Goal: Task Accomplishment & Management: Manage account settings

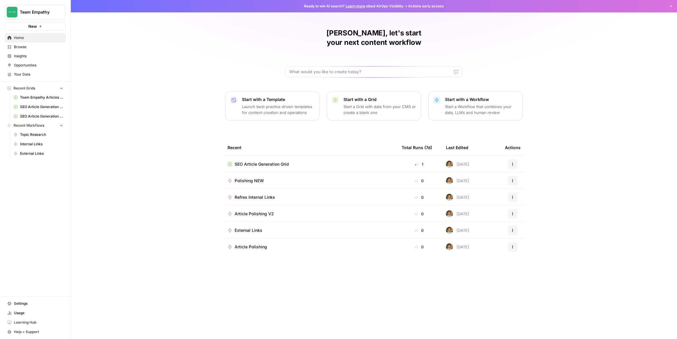
click at [30, 47] on span "Browse" at bounding box center [38, 46] width 49 height 5
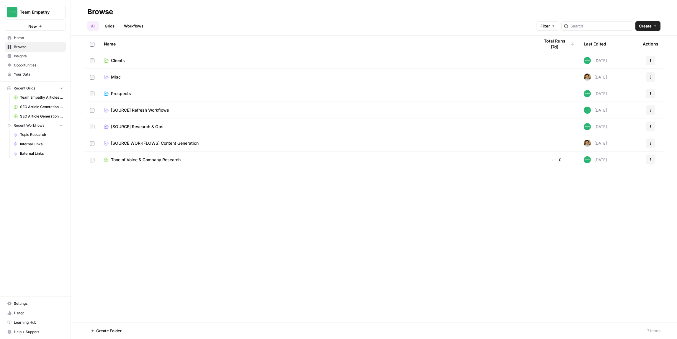
click at [146, 127] on span "[SOURCE] Research & Ops" at bounding box center [137, 127] width 53 height 6
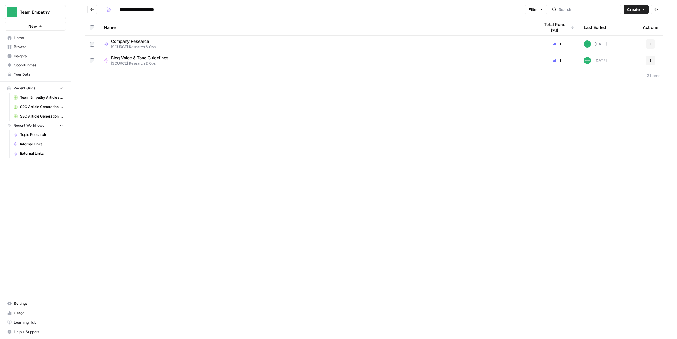
click at [238, 41] on div "Company Research [SOURCE] Research & Ops" at bounding box center [317, 43] width 426 height 11
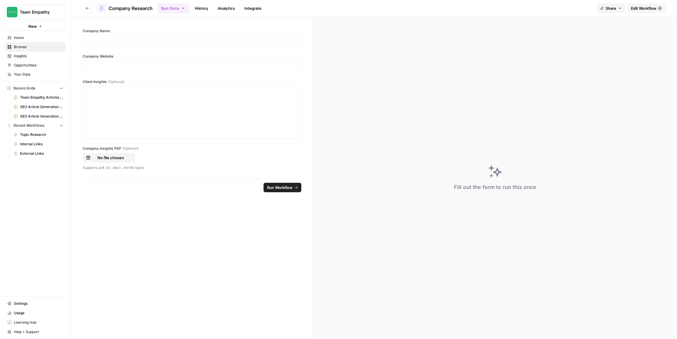
click at [638, 7] on span "Edit Workflow" at bounding box center [643, 8] width 25 height 6
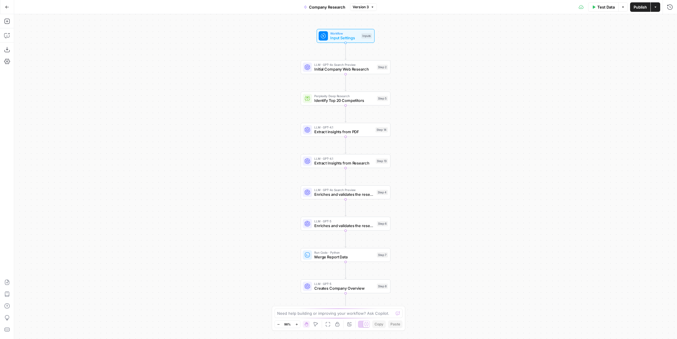
drag, startPoint x: 361, startPoint y: 12, endPoint x: 361, endPoint y: 5, distance: 6.5
click at [361, 11] on div "Go Back Company Research Version 3 Test Data Options Publish Actions Run History" at bounding box center [338, 7] width 677 height 14
click at [361, 5] on span "Version 3" at bounding box center [361, 6] width 16 height 5
click at [383, 52] on span "Version 1" at bounding box center [398, 50] width 87 height 6
click at [386, 7] on span "Restore" at bounding box center [381, 6] width 13 height 5
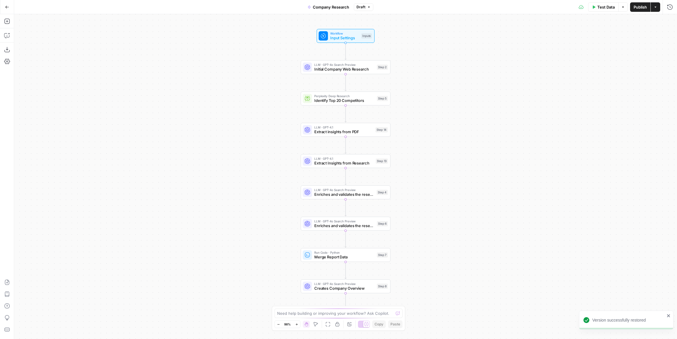
click at [9, 7] on icon "button" at bounding box center [7, 7] width 4 height 4
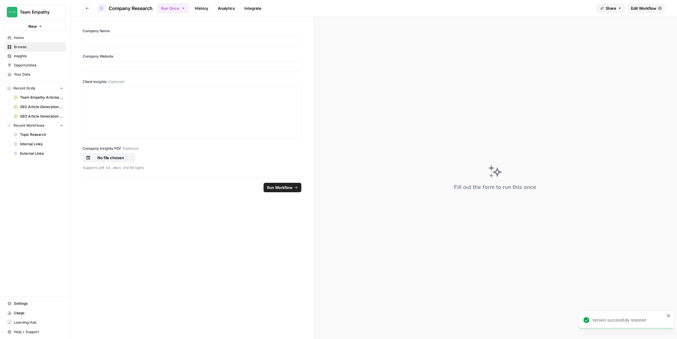
click at [87, 10] on button "Go back" at bounding box center [87, 8] width 9 height 9
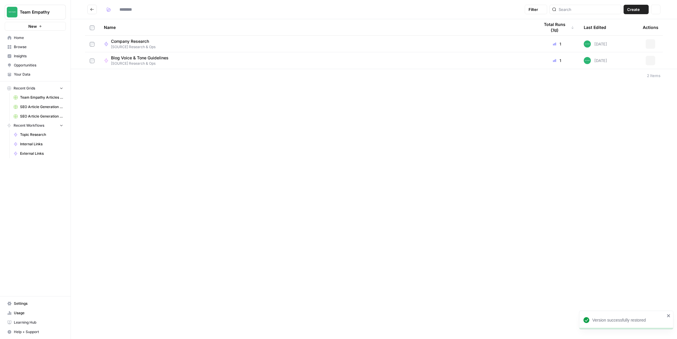
type input "**********"
click at [230, 45] on div "Company Research [SOURCE] Research & Ops" at bounding box center [317, 43] width 426 height 11
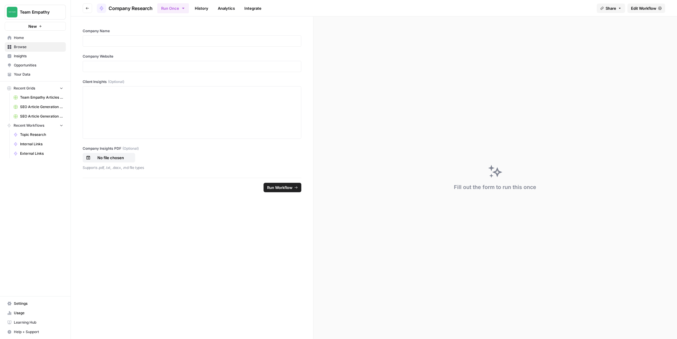
click at [638, 7] on span "Edit Workflow" at bounding box center [643, 8] width 25 height 6
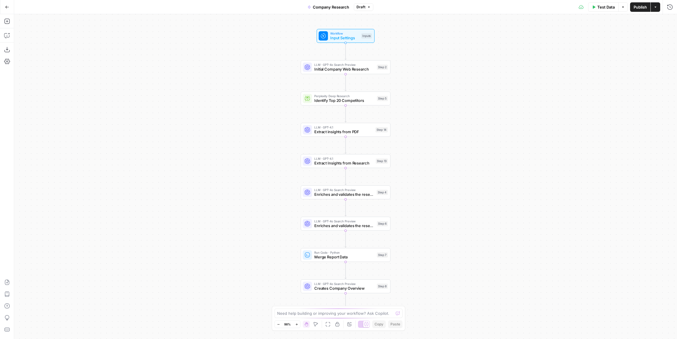
click at [635, 11] on button "Publish" at bounding box center [640, 6] width 20 height 9
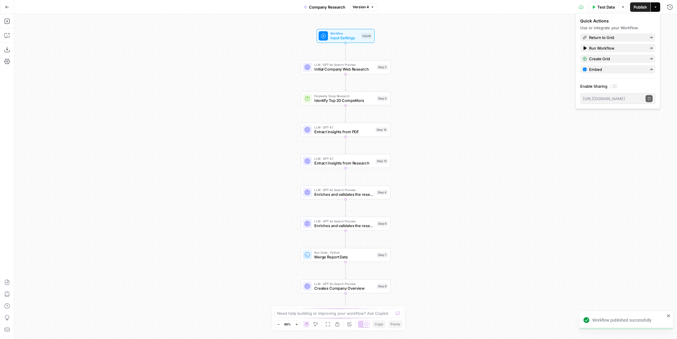
click at [7, 7] on icon "button" at bounding box center [7, 7] width 4 height 4
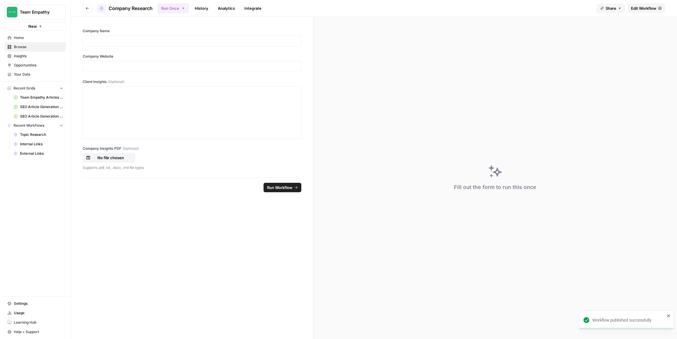
click at [90, 8] on button "Go back" at bounding box center [87, 8] width 9 height 9
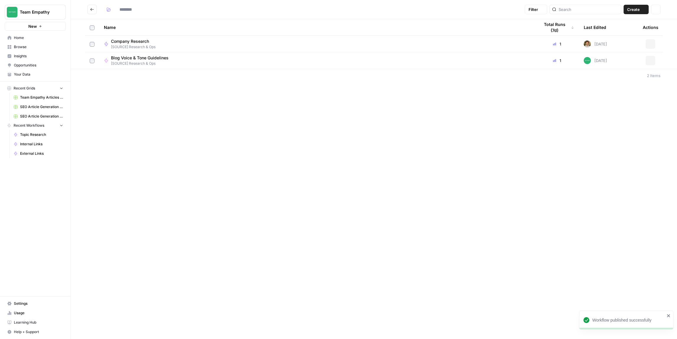
type input "**********"
click at [186, 61] on div "Blog Voice & Tone Guidelines [SOURCE] Research & Ops" at bounding box center [317, 60] width 426 height 11
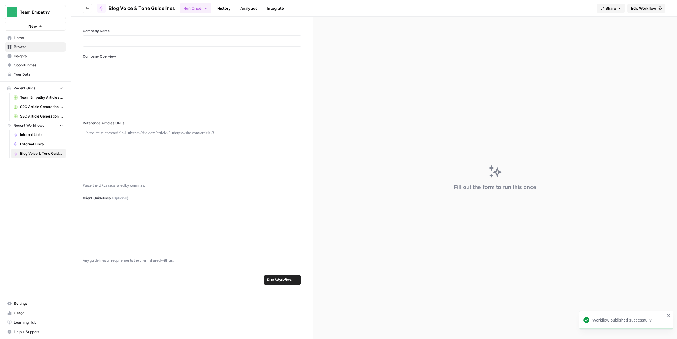
click at [639, 10] on span "Edit Workflow" at bounding box center [643, 8] width 25 height 6
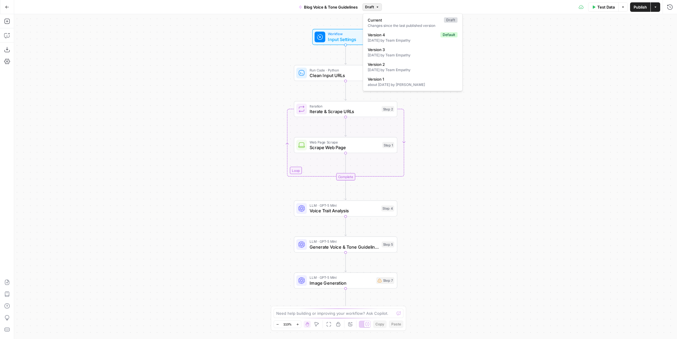
click at [378, 7] on icon "button" at bounding box center [377, 6] width 2 height 1
click at [393, 82] on div "about [DATE] by [PERSON_NAME]" at bounding box center [413, 84] width 90 height 5
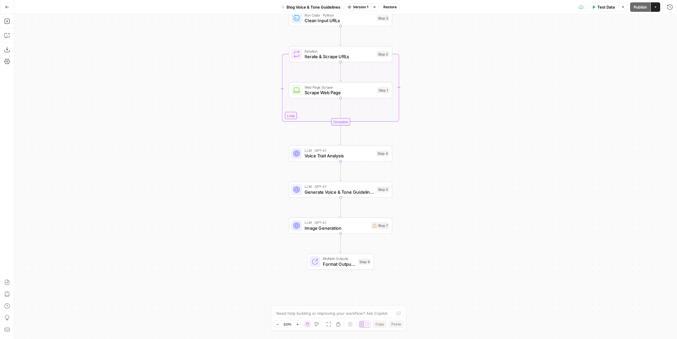
drag, startPoint x: 445, startPoint y: 222, endPoint x: 439, endPoint y: 173, distance: 49.9
click at [439, 173] on div "Workflow Input Settings Inputs Run Code · Python Clean Input URLs Step 3 Loop I…" at bounding box center [345, 176] width 663 height 325
click at [357, 225] on span "Image Generation" at bounding box center [336, 228] width 64 height 7
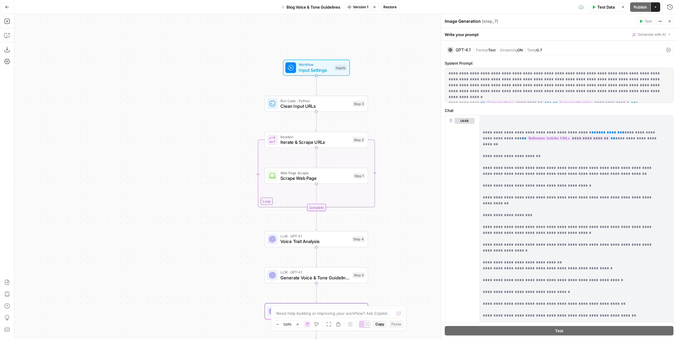
drag, startPoint x: 426, startPoint y: 83, endPoint x: 387, endPoint y: 107, distance: 45.8
click at [400, 163] on div "Workflow Input Settings Inputs Run Code · Python Clean Input URLs Step 3 Loop I…" at bounding box center [345, 176] width 663 height 325
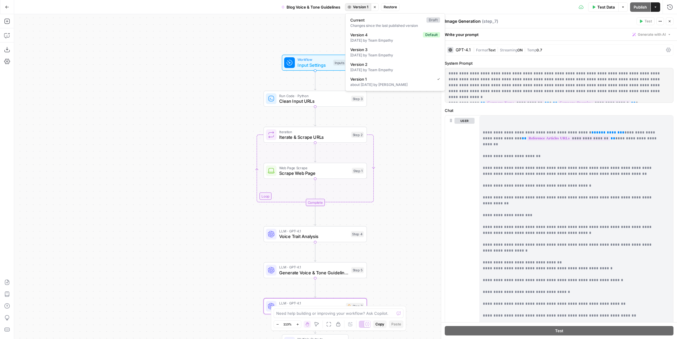
click at [361, 8] on span "Version 1" at bounding box center [360, 6] width 15 height 5
click at [381, 66] on span "Version 2" at bounding box center [393, 64] width 87 height 6
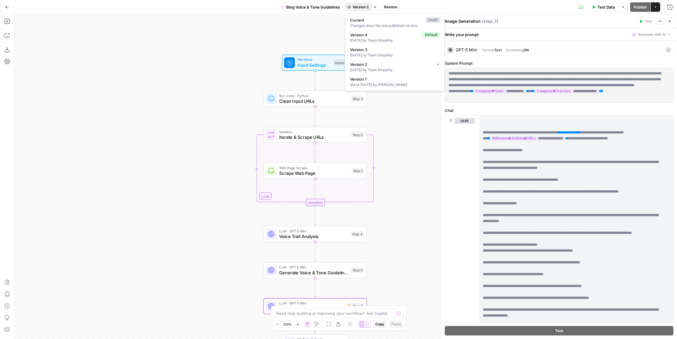
click at [358, 9] on span "Version 2" at bounding box center [361, 6] width 16 height 5
click at [379, 79] on span "Version 1" at bounding box center [393, 79] width 87 height 6
click at [324, 66] on span "Input Settings" at bounding box center [313, 65] width 33 height 7
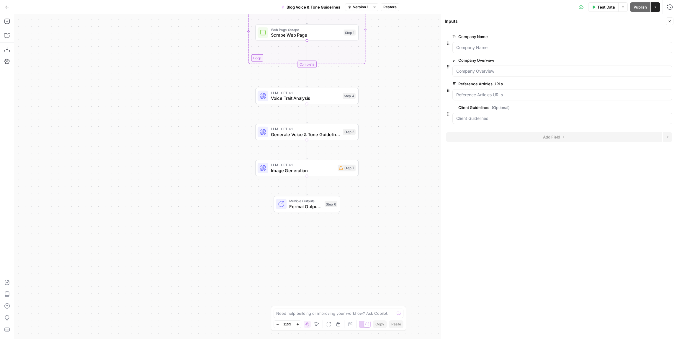
drag, startPoint x: 422, startPoint y: 217, endPoint x: 414, endPoint y: 78, distance: 140.1
click at [414, 78] on div "Workflow Input Settings Inputs Run Code · Python Clean Input URLs Step 3 Loop I…" at bounding box center [345, 176] width 663 height 325
click at [329, 166] on span "Image Generation" at bounding box center [302, 168] width 64 height 7
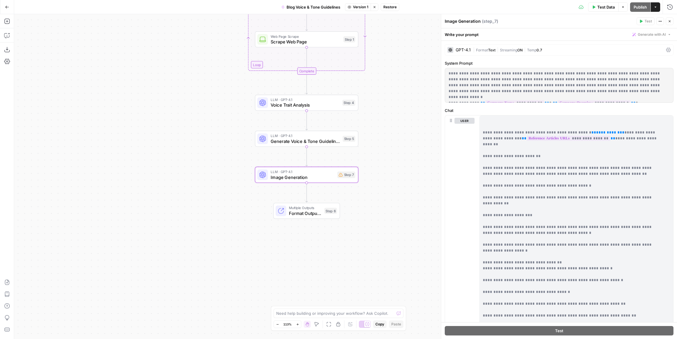
drag, startPoint x: 387, startPoint y: 137, endPoint x: 396, endPoint y: 211, distance: 74.9
click at [397, 212] on div "Workflow Input Settings Inputs Run Code · Python Clean Input URLs Step 3 Loop I…" at bounding box center [345, 176] width 663 height 325
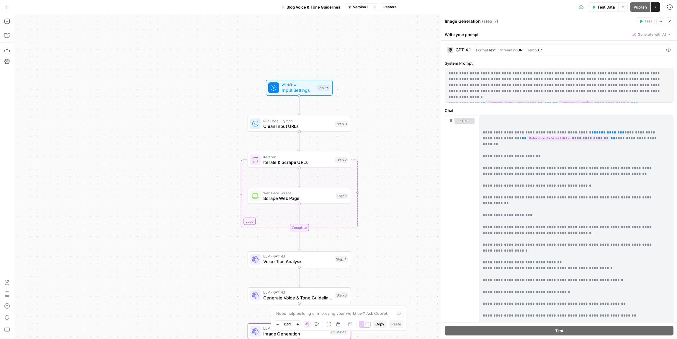
drag, startPoint x: 402, startPoint y: 109, endPoint x: 377, endPoint y: 160, distance: 56.6
click at [385, 198] on div "Workflow Input Settings Inputs Run Code · Python Clean Input URLs Step 3 Loop I…" at bounding box center [345, 176] width 663 height 325
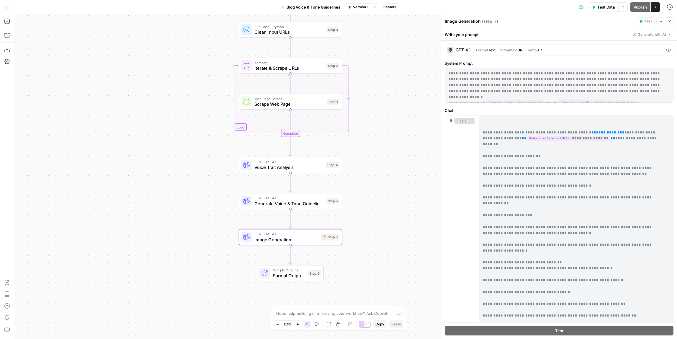
drag, startPoint x: 386, startPoint y: 147, endPoint x: 377, endPoint y: 53, distance: 94.5
click at [377, 53] on div "Workflow Input Settings Inputs Run Code · Python Clean Input URLs Step 3 Loop I…" at bounding box center [345, 176] width 663 height 325
click at [296, 273] on span "Format Output JSON" at bounding box center [289, 275] width 33 height 7
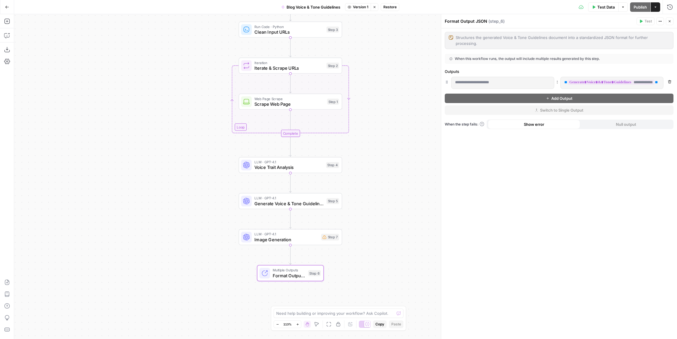
click at [299, 237] on span "Image Generation" at bounding box center [286, 239] width 64 height 7
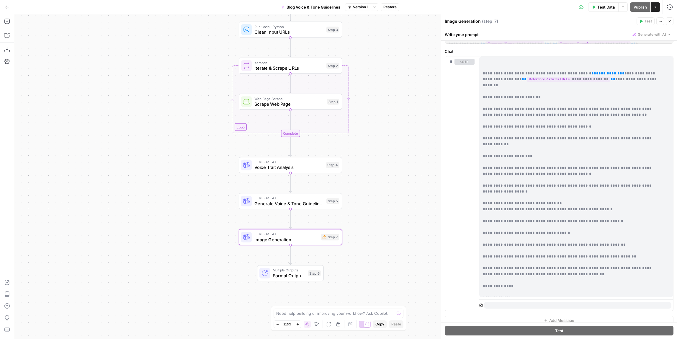
click at [307, 236] on span "Image Generation" at bounding box center [286, 239] width 64 height 7
click at [355, 4] on span "Version 1" at bounding box center [360, 6] width 15 height 5
click at [372, 77] on span "Version 1" at bounding box center [391, 79] width 82 height 6
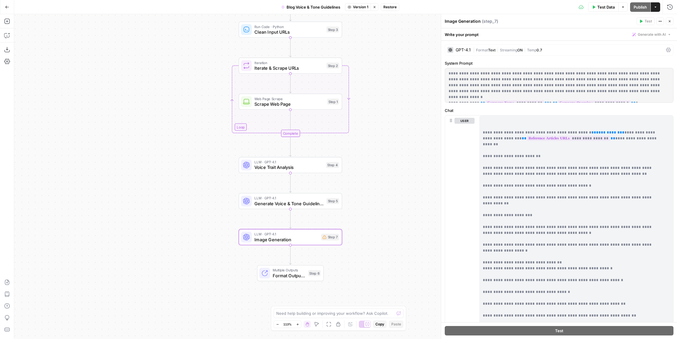
click at [311, 235] on span "LLM · GPT-4.1" at bounding box center [286, 233] width 64 height 5
click at [297, 199] on span "LLM · GPT-4.1" at bounding box center [289, 198] width 69 height 5
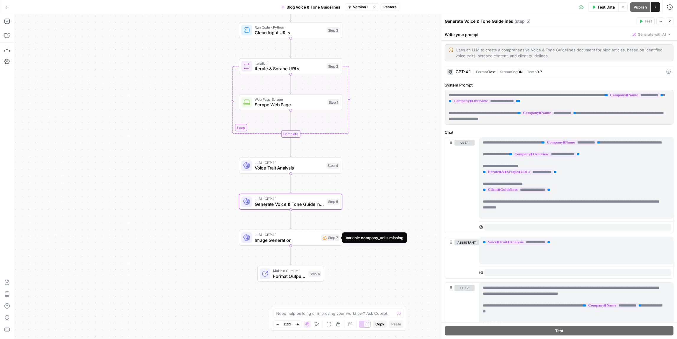
click at [330, 238] on div "Step 7" at bounding box center [330, 237] width 18 height 7
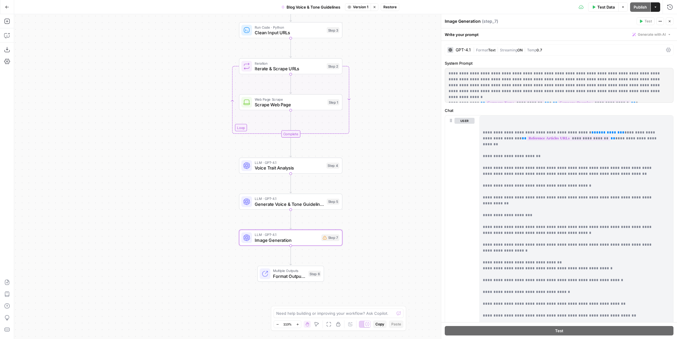
click at [392, 7] on span "Restore" at bounding box center [389, 6] width 13 height 5
click at [326, 64] on button "Restore" at bounding box center [318, 68] width 23 height 11
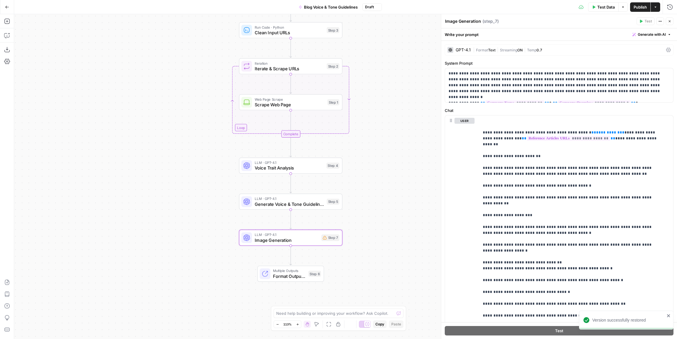
click at [315, 238] on span "Image Generation" at bounding box center [287, 240] width 64 height 7
click at [302, 226] on icon "button" at bounding box center [301, 225] width 5 height 5
click at [330, 79] on button "Delete Step" at bounding box center [322, 75] width 30 height 11
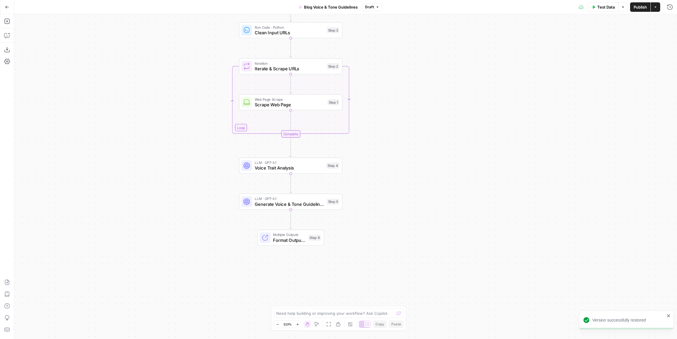
click at [640, 9] on span "Publish" at bounding box center [639, 7] width 13 height 6
click at [8, 8] on icon "button" at bounding box center [7, 7] width 4 height 4
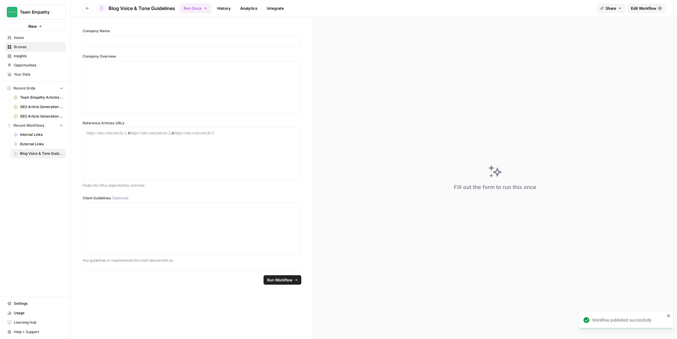
click at [86, 7] on icon "button" at bounding box center [88, 8] width 4 height 4
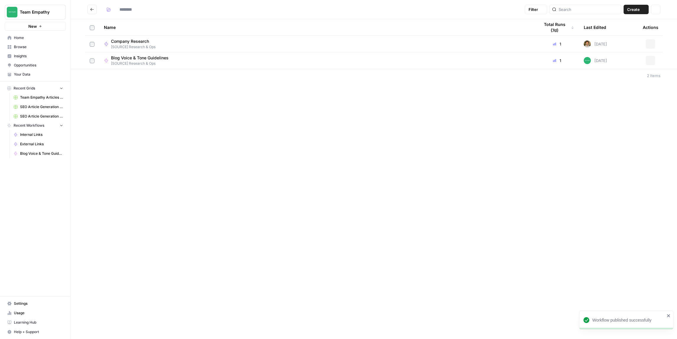
type input "**********"
click at [98, 8] on h2 "**********" at bounding box center [304, 9] width 435 height 9
click at [97, 8] on h2 "**********" at bounding box center [304, 9] width 435 height 9
click at [95, 7] on button "Go back" at bounding box center [91, 9] width 9 height 9
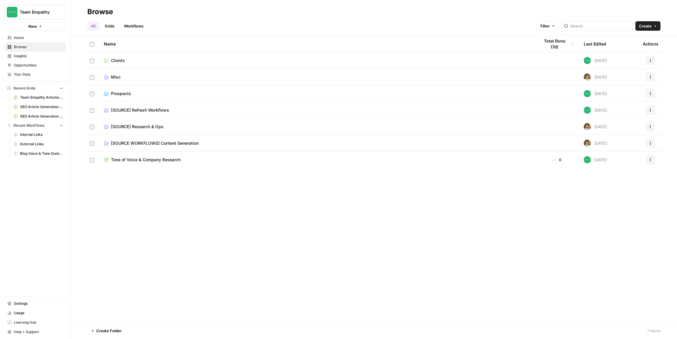
click at [156, 111] on span "[SOURCE] Refresh Workflows" at bounding box center [140, 110] width 58 height 6
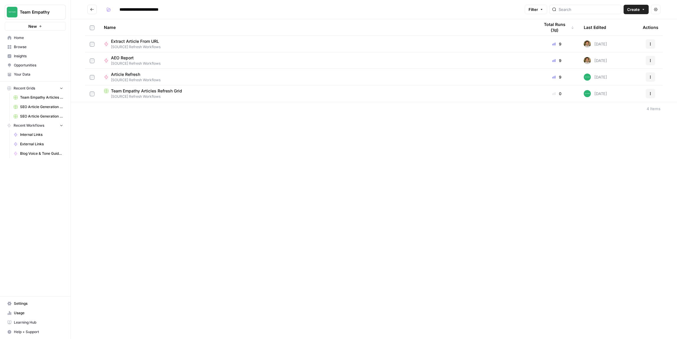
click at [155, 75] on span "Article Refresh" at bounding box center [133, 74] width 45 height 6
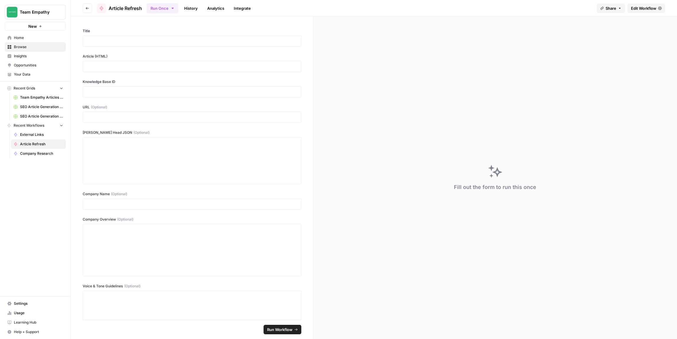
click at [631, 8] on span "Edit Workflow" at bounding box center [643, 8] width 25 height 6
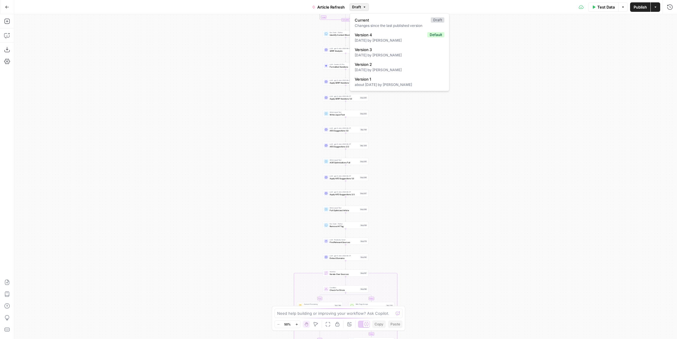
click at [359, 6] on span "Draft" at bounding box center [356, 6] width 9 height 5
click at [398, 34] on span "Version 4" at bounding box center [390, 35] width 70 height 6
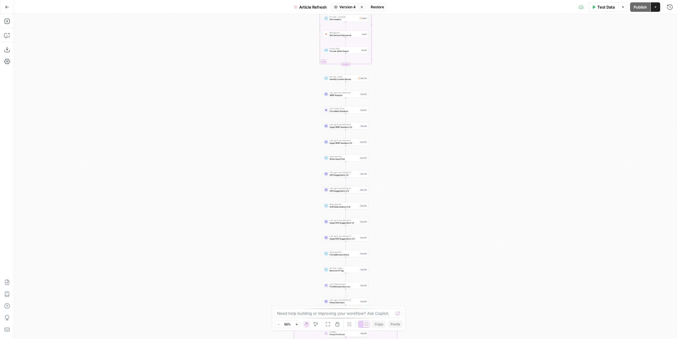
click at [392, 81] on div "true false false true false true Workflow Input Settings Inputs Power Agent Ide…" at bounding box center [345, 176] width 663 height 325
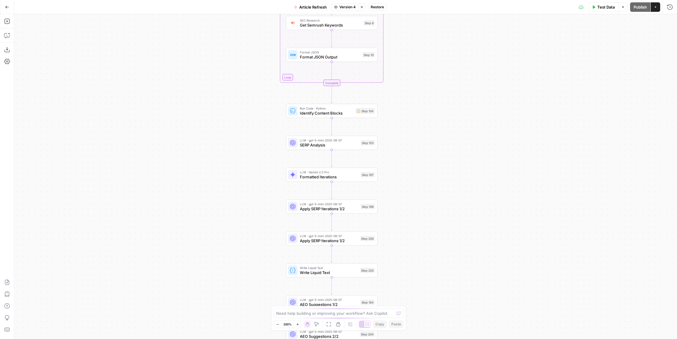
drag, startPoint x: 379, startPoint y: 81, endPoint x: 431, endPoint y: 133, distance: 73.2
click at [434, 138] on div "true false false true false true Workflow Input Settings Inputs Power Agent Ide…" at bounding box center [345, 176] width 663 height 325
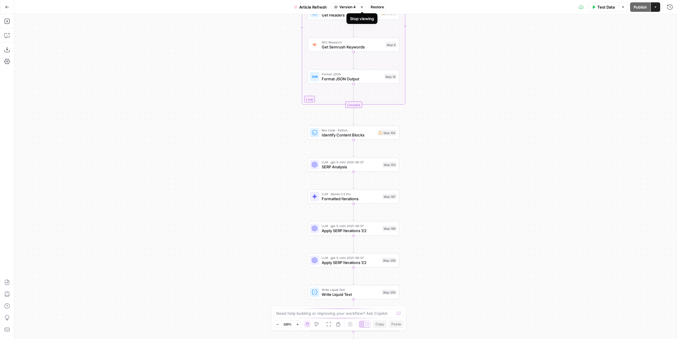
click at [359, 8] on button "Stop viewing" at bounding box center [362, 7] width 8 height 8
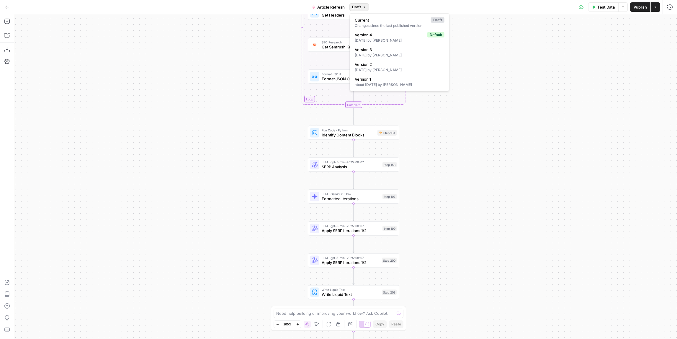
click at [356, 7] on span "Draft" at bounding box center [356, 6] width 9 height 5
click at [377, 37] on span "Version 4" at bounding box center [390, 35] width 70 height 6
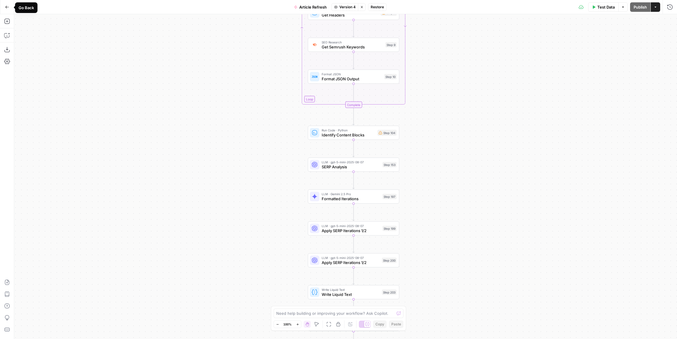
click at [6, 5] on icon "button" at bounding box center [7, 7] width 4 height 4
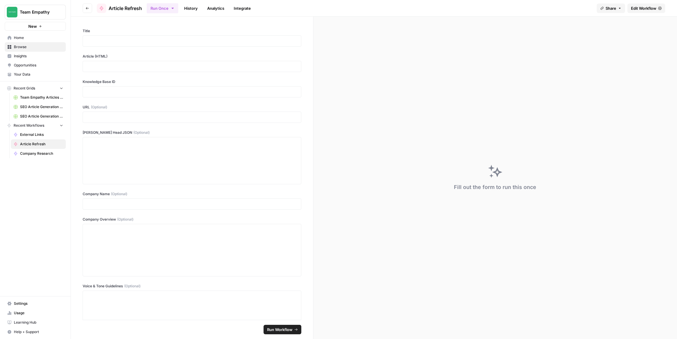
click at [96, 7] on header "Go back Article Refresh Run Once History Analytics Integrate Share Edit Workflow" at bounding box center [374, 8] width 606 height 17
click at [89, 7] on icon "button" at bounding box center [88, 8] width 4 height 4
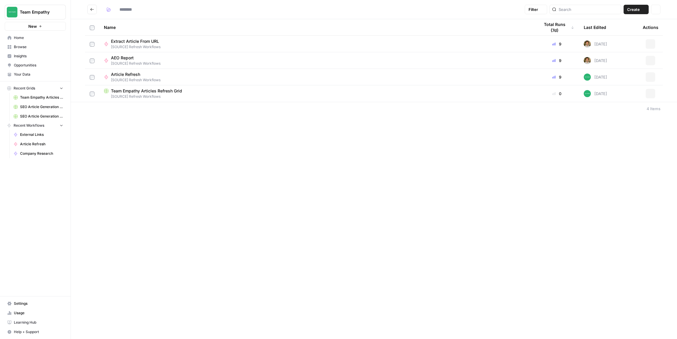
type input "**********"
click at [92, 9] on icon "Go back" at bounding box center [92, 9] width 4 height 4
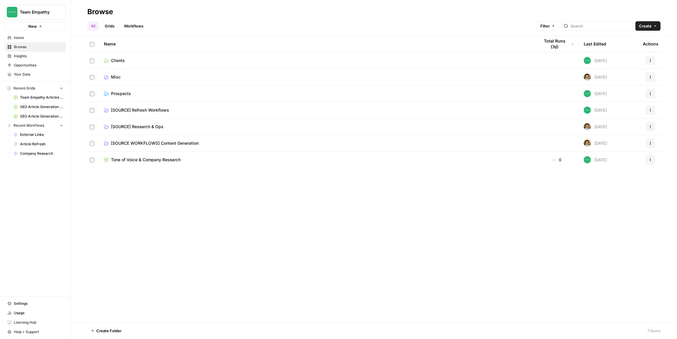
click at [149, 141] on span "[SOURCE WORKFLOWS] Content Generation" at bounding box center [155, 143] width 88 height 6
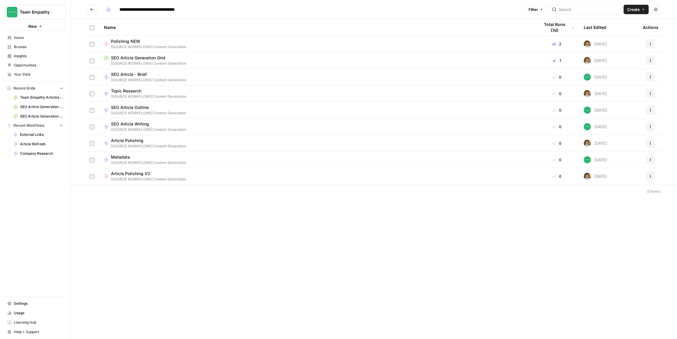
click at [160, 79] on span "[SOURCE WORKFLOWS] Content Generation" at bounding box center [148, 79] width 75 height 5
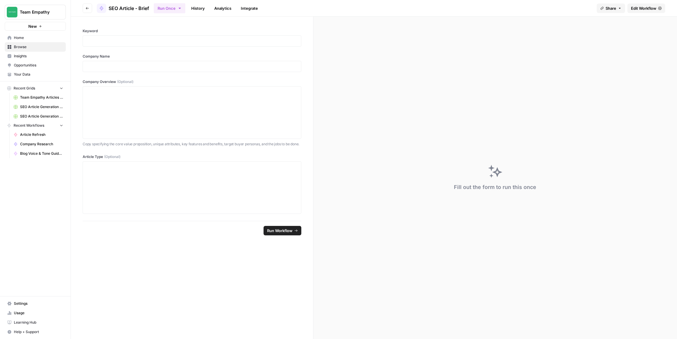
click at [650, 6] on span "Edit Workflow" at bounding box center [643, 8] width 25 height 6
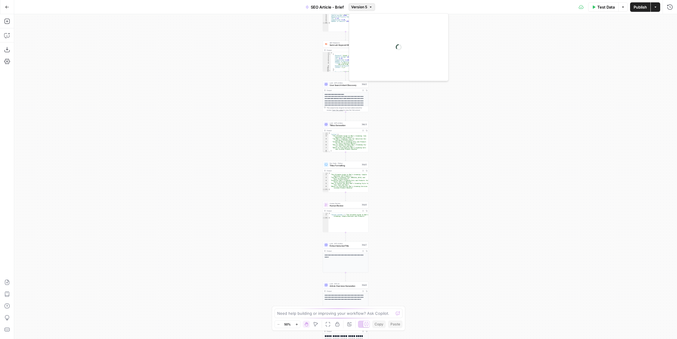
click at [363, 6] on span "Version 5" at bounding box center [359, 6] width 16 height 5
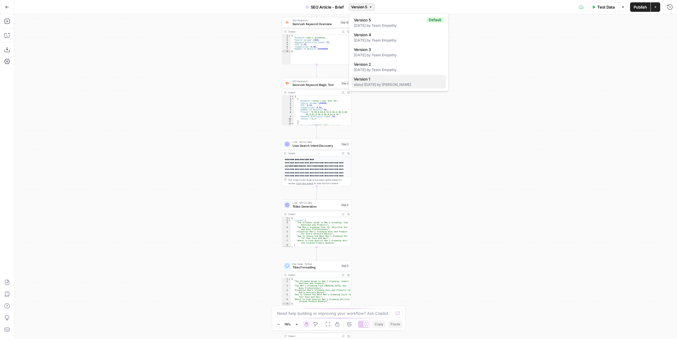
click at [407, 82] on div "about [DATE] by [PERSON_NAME]" at bounding box center [399, 84] width 90 height 5
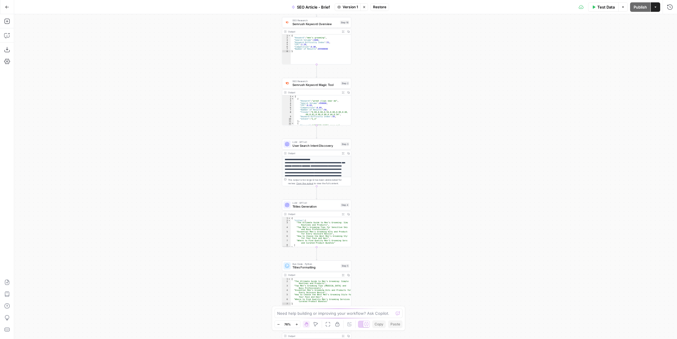
click at [381, 6] on span "Restore" at bounding box center [379, 6] width 13 height 5
click at [630, 7] on button "Publish" at bounding box center [640, 6] width 20 height 9
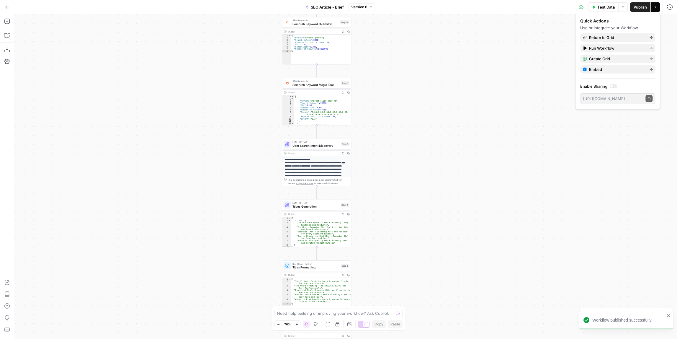
click at [6, 7] on icon "button" at bounding box center [7, 7] width 4 height 4
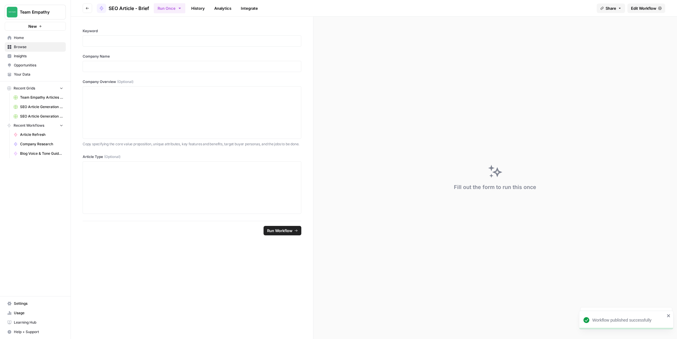
click at [85, 8] on button "Go back" at bounding box center [87, 8] width 9 height 9
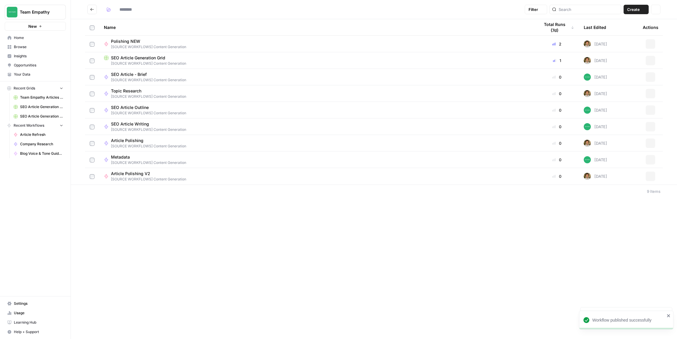
type input "**********"
click at [174, 96] on span "[SOURCE WORKFLOWS] Content Generation" at bounding box center [148, 96] width 75 height 5
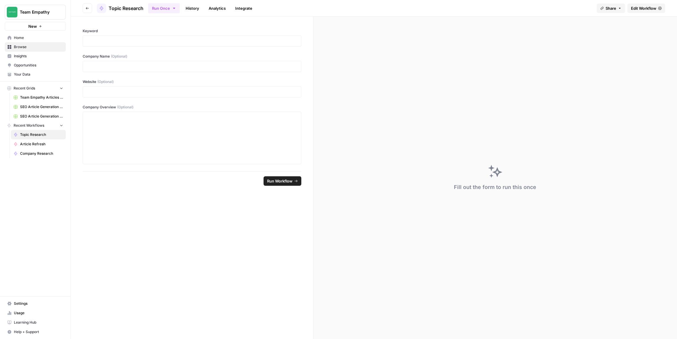
click at [639, 6] on span "Edit Workflow" at bounding box center [643, 8] width 25 height 6
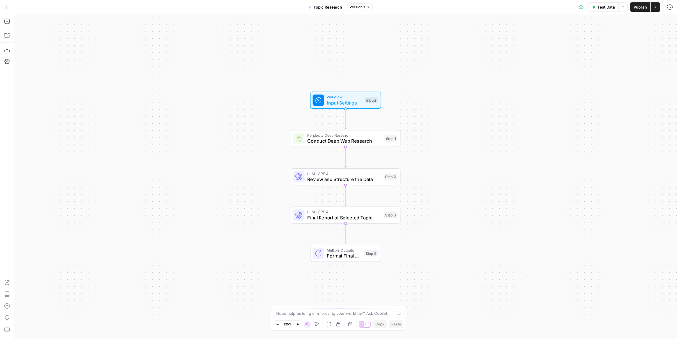
click at [361, 9] on span "Version 1" at bounding box center [356, 6] width 15 height 5
click at [10, 5] on button "Go Back" at bounding box center [7, 7] width 11 height 11
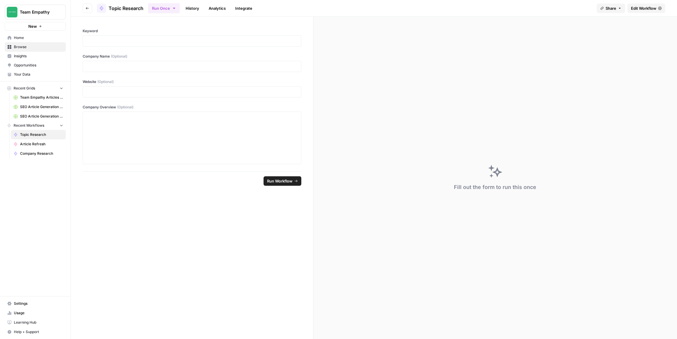
click at [84, 8] on button "Go back" at bounding box center [87, 8] width 9 height 9
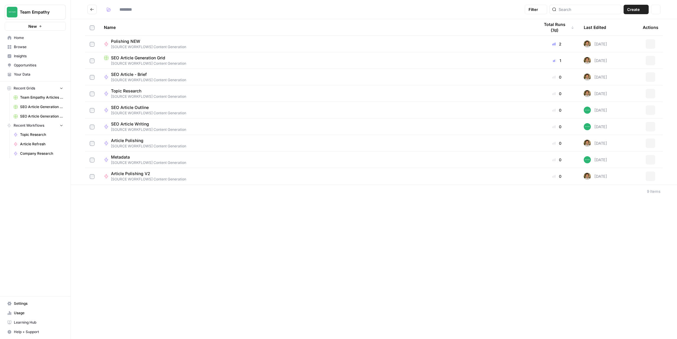
type input "**********"
click at [153, 114] on span "[SOURCE WORKFLOWS] Content Generation" at bounding box center [148, 112] width 75 height 5
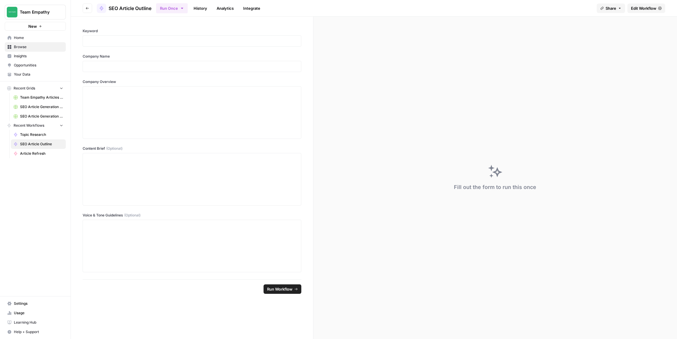
click at [643, 8] on span "Edit Workflow" at bounding box center [643, 8] width 25 height 6
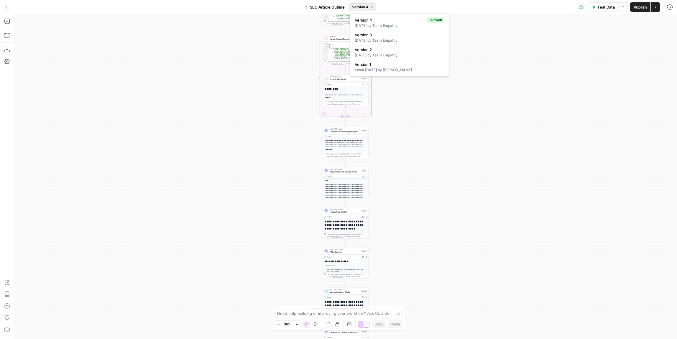
click at [358, 7] on span "Version 4" at bounding box center [360, 6] width 16 height 5
click at [372, 66] on span "Version 1" at bounding box center [398, 64] width 87 height 6
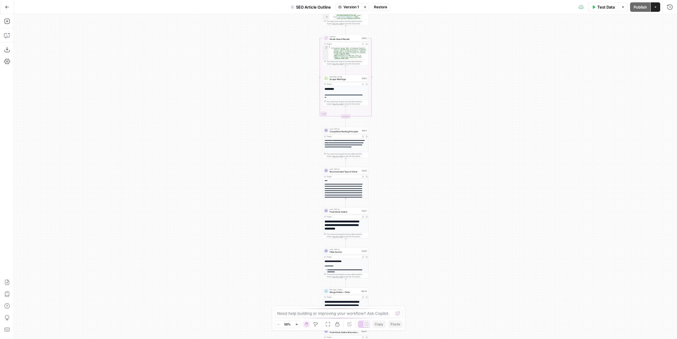
click at [380, 8] on span "Restore" at bounding box center [380, 6] width 13 height 5
click at [640, 6] on span "Publish" at bounding box center [639, 7] width 13 height 6
click at [9, 7] on button "Go Back" at bounding box center [7, 7] width 11 height 11
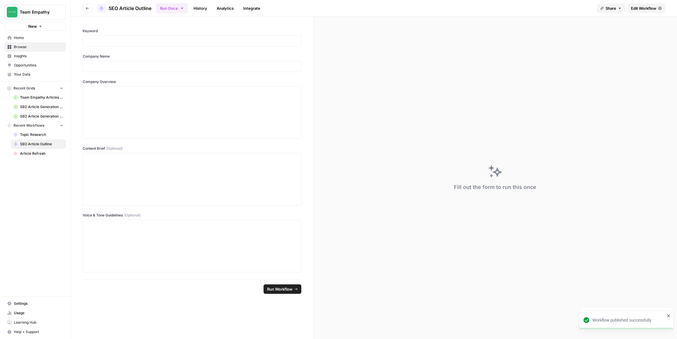
click at [91, 6] on header "Go back SEO Article Outline Run Once History Analytics Integrate Share Edit Wor…" at bounding box center [374, 8] width 606 height 17
click at [89, 7] on button "Go back" at bounding box center [87, 8] width 9 height 9
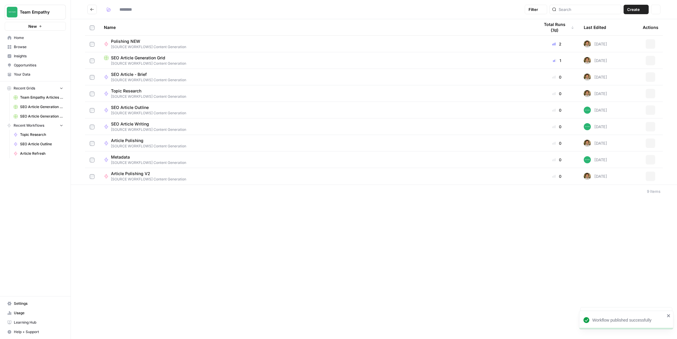
type input "**********"
click at [158, 122] on span "SEO Article Writing" at bounding box center [146, 124] width 71 height 6
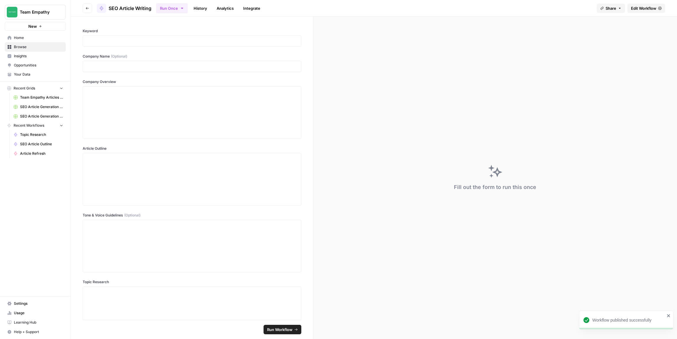
click at [635, 9] on span "Edit Workflow" at bounding box center [643, 8] width 25 height 6
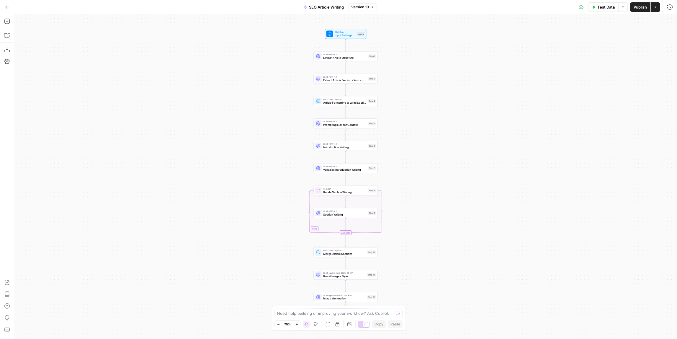
click at [360, 6] on span "Version 10" at bounding box center [360, 6] width 18 height 5
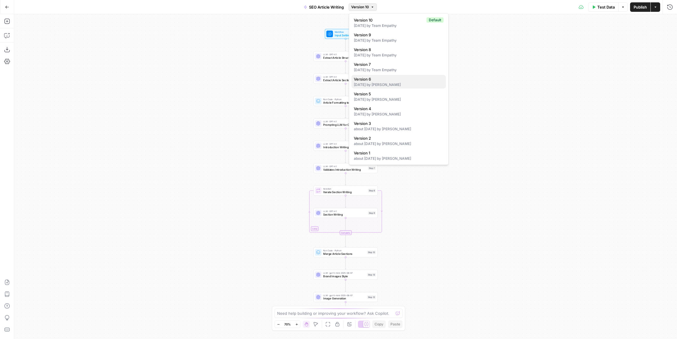
click at [381, 82] on div "[DATE] by [PERSON_NAME]" at bounding box center [399, 84] width 90 height 5
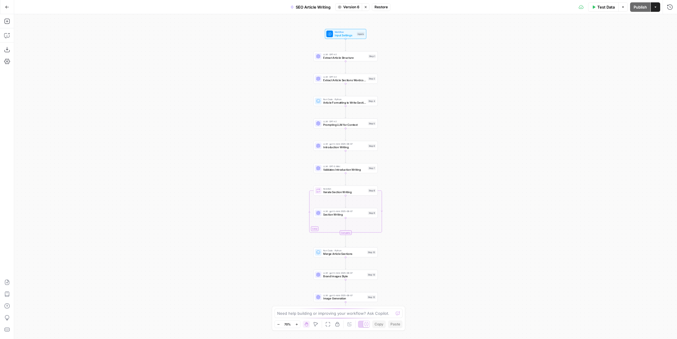
click at [409, 205] on div "Workflow Input Settings Inputs LLM · GPT-4.1 Extract Article Structure Step 1 L…" at bounding box center [345, 176] width 663 height 325
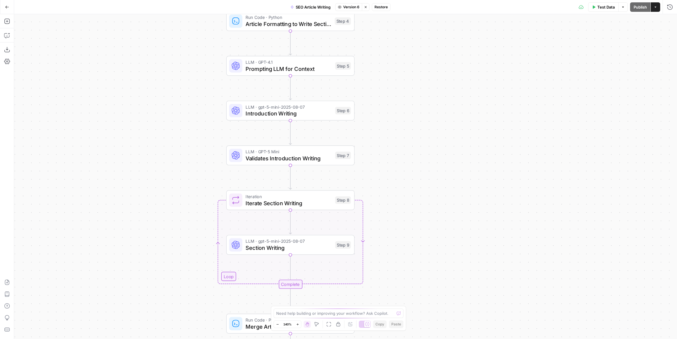
drag, startPoint x: 400, startPoint y: 154, endPoint x: 408, endPoint y: 177, distance: 24.2
click at [408, 177] on div "Workflow Input Settings Inputs LLM · GPT-4.1 Extract Article Structure Step 1 L…" at bounding box center [345, 176] width 663 height 325
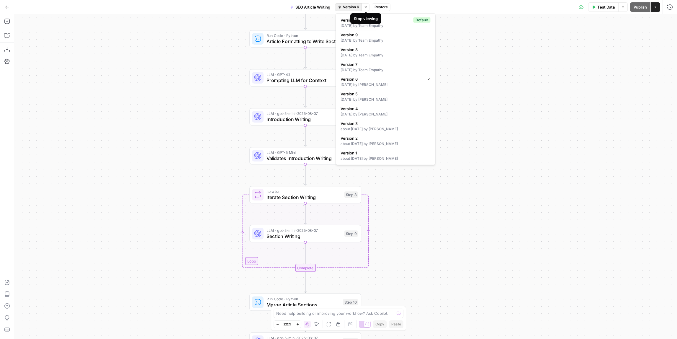
click at [352, 6] on span "Version 6" at bounding box center [351, 6] width 16 height 5
click at [395, 98] on div "[DATE] by [PERSON_NAME]" at bounding box center [385, 99] width 90 height 5
click at [349, 9] on span "Version 5" at bounding box center [351, 6] width 16 height 5
click at [384, 117] on button "Version 4 [DATE] by [PERSON_NAME]" at bounding box center [385, 111] width 94 height 14
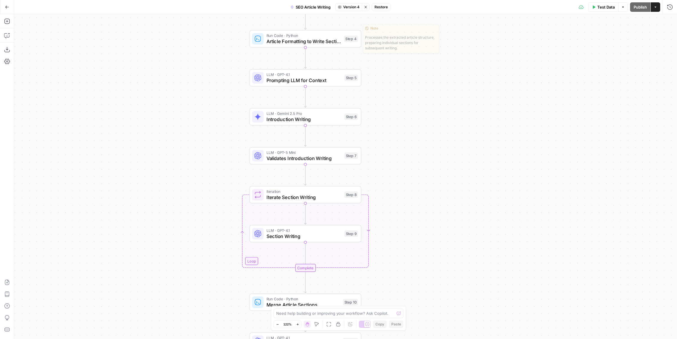
click at [343, 8] on button "Version 4" at bounding box center [348, 7] width 27 height 8
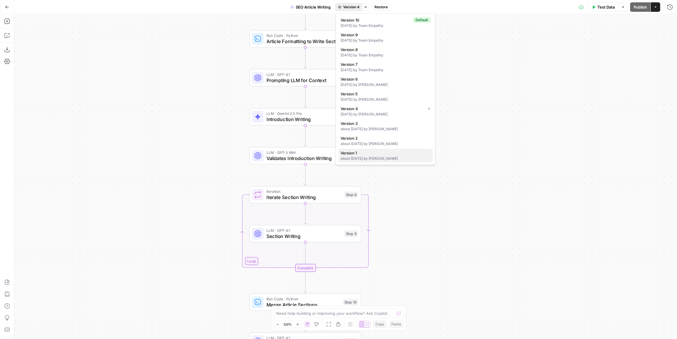
click at [376, 155] on span "Version 1" at bounding box center [383, 153] width 87 height 6
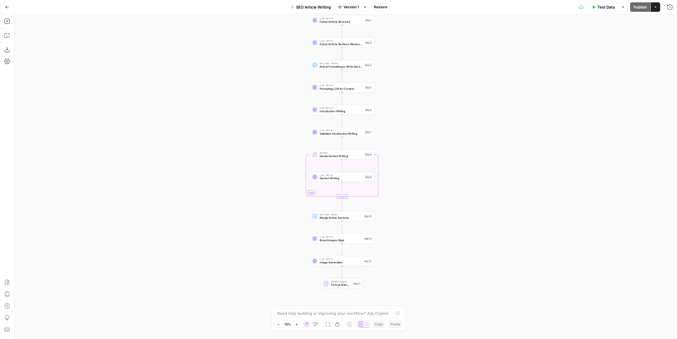
drag, startPoint x: 429, startPoint y: 139, endPoint x: 413, endPoint y: 123, distance: 22.7
click at [413, 123] on div "Workflow Input Settings Inputs LLM · GPT-4.1 Extract Article Structure Step 1 L…" at bounding box center [345, 176] width 663 height 325
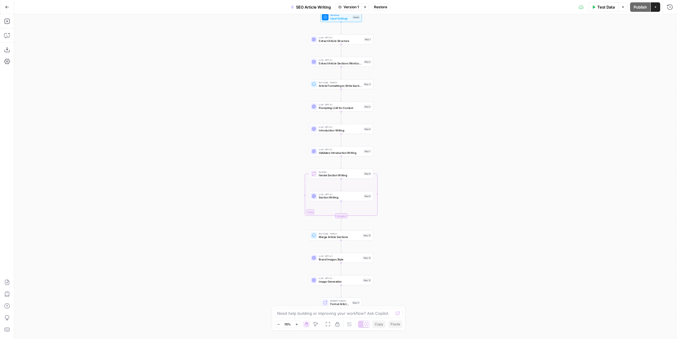
drag, startPoint x: 395, startPoint y: 77, endPoint x: 394, endPoint y: 96, distance: 19.2
click at [394, 96] on div "Workflow Input Settings Inputs LLM · GPT-4.1 Extract Article Structure Step 1 L…" at bounding box center [345, 176] width 663 height 325
click at [352, 5] on span "Version 1" at bounding box center [350, 6] width 15 height 5
click at [390, 141] on div "about [DATE] by [PERSON_NAME]" at bounding box center [386, 143] width 90 height 5
click at [350, 3] on button "Version 2" at bounding box center [348, 7] width 27 height 8
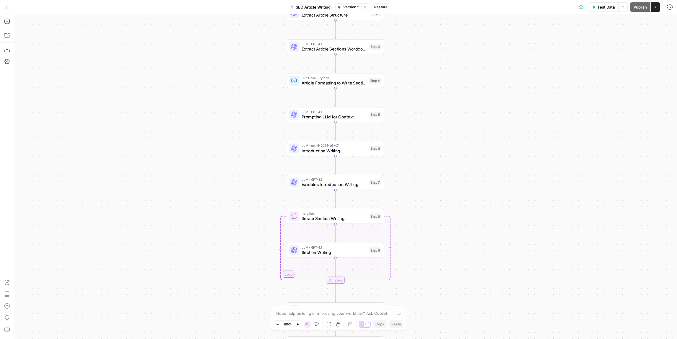
drag, startPoint x: 275, startPoint y: 107, endPoint x: 218, endPoint y: 116, distance: 57.5
click at [218, 116] on div "Workflow Input Settings Inputs LLM · GPT-4.1 Extract Article Structure Step 1 L…" at bounding box center [345, 176] width 663 height 325
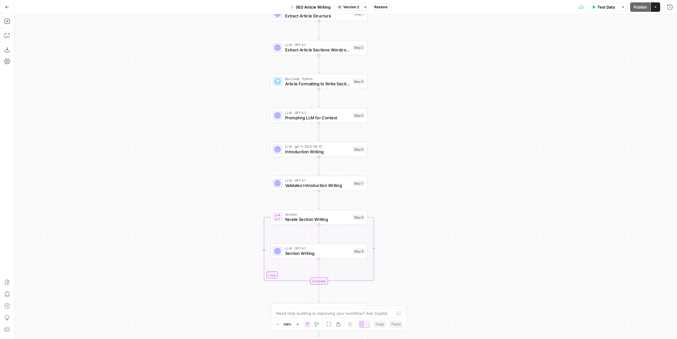
click at [350, 11] on div "SEO Article Writing Version 2 Stop viewing Restore" at bounding box center [338, 6] width 103 height 9
click at [350, 8] on span "Version 2" at bounding box center [351, 6] width 16 height 5
click at [408, 154] on span "Version 1" at bounding box center [383, 153] width 87 height 6
click at [381, 5] on span "Restore" at bounding box center [380, 6] width 13 height 5
click at [637, 10] on span "Publish" at bounding box center [639, 7] width 13 height 6
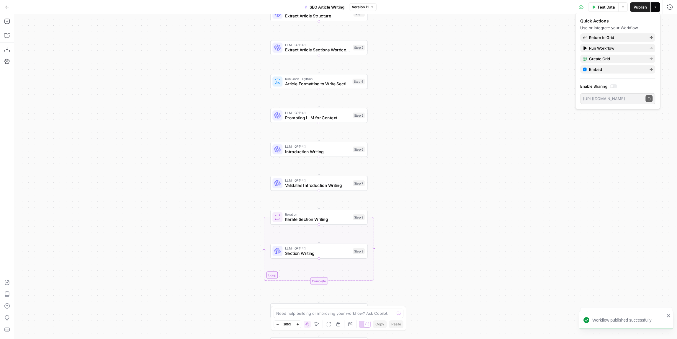
click at [9, 7] on icon "button" at bounding box center [7, 7] width 4 height 4
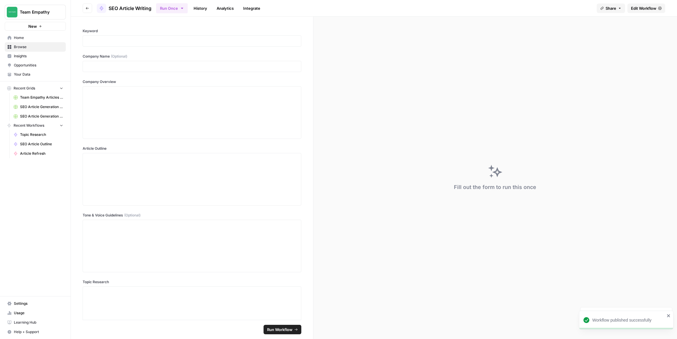
click at [90, 8] on button "Go back" at bounding box center [87, 8] width 9 height 9
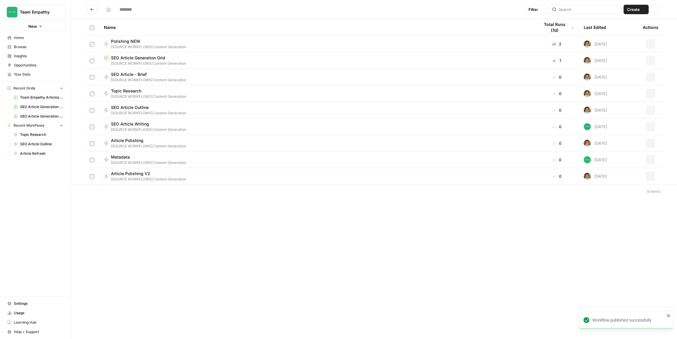
type input "**********"
click at [191, 140] on div "Article Polishing [SOURCE WORKFLOWS] Content Generation" at bounding box center [317, 142] width 426 height 11
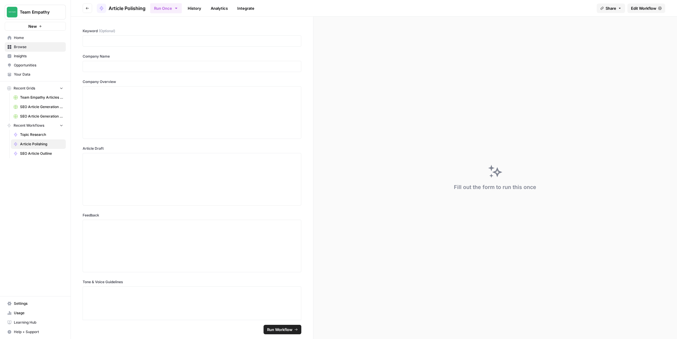
click at [633, 9] on span "Edit Workflow" at bounding box center [643, 8] width 25 height 6
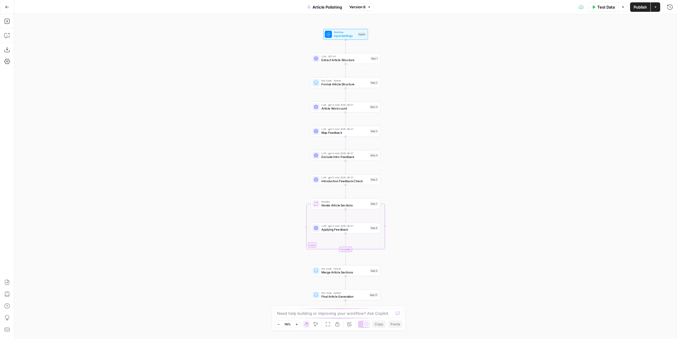
click at [6, 7] on icon "button" at bounding box center [7, 7] width 4 height 4
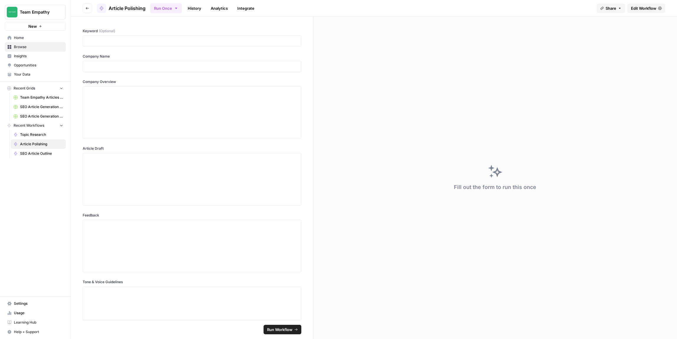
click at [88, 7] on icon "button" at bounding box center [88, 8] width 4 height 4
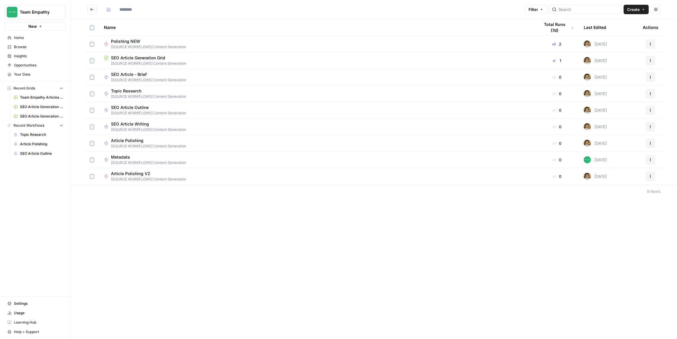
type input "**********"
click at [162, 174] on span "Article Polishing V2" at bounding box center [146, 174] width 71 height 6
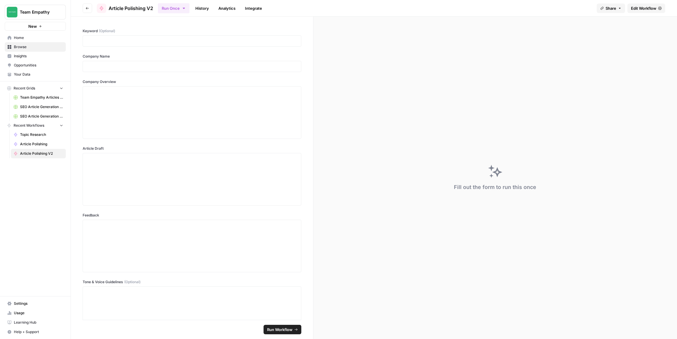
click at [637, 8] on span "Edit Workflow" at bounding box center [643, 8] width 25 height 6
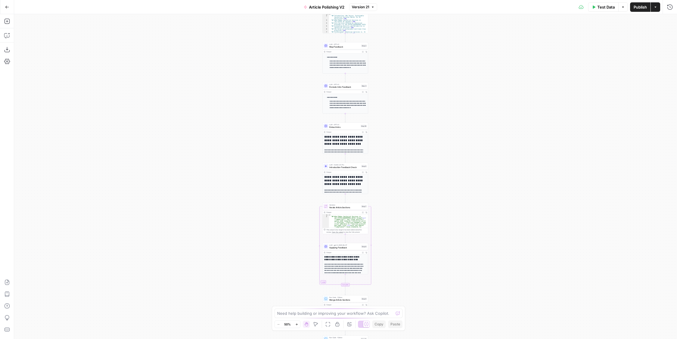
click at [398, 136] on div "Workflow Input Settings Inputs LLM · GPT-4.1 Extract Article Structure Step 1 O…" at bounding box center [345, 176] width 663 height 325
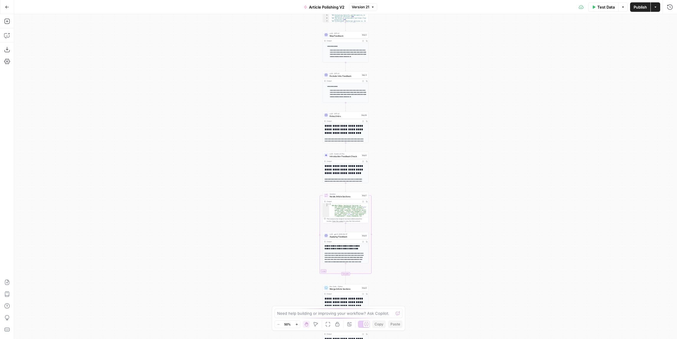
click at [382, 176] on div "Workflow Input Settings Inputs LLM · GPT-4.1 Extract Article Structure Step 1 O…" at bounding box center [345, 176] width 663 height 325
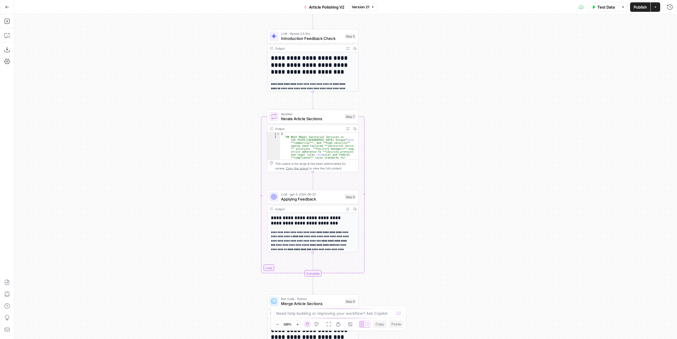
drag, startPoint x: 400, startPoint y: 197, endPoint x: 403, endPoint y: 127, distance: 69.7
click at [403, 127] on div "Workflow Input Settings Inputs LLM · GPT-4.1 Extract Article Structure Step 1 O…" at bounding box center [345, 176] width 663 height 325
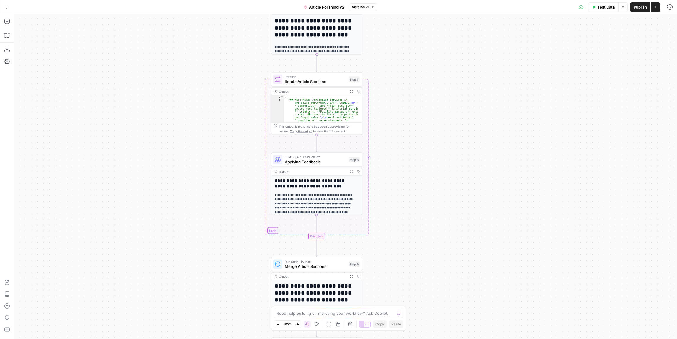
drag, startPoint x: 401, startPoint y: 221, endPoint x: 405, endPoint y: 184, distance: 37.4
click at [405, 184] on div "Workflow Input Settings Inputs LLM · GPT-4.1 Extract Article Structure Step 1 O…" at bounding box center [345, 176] width 663 height 325
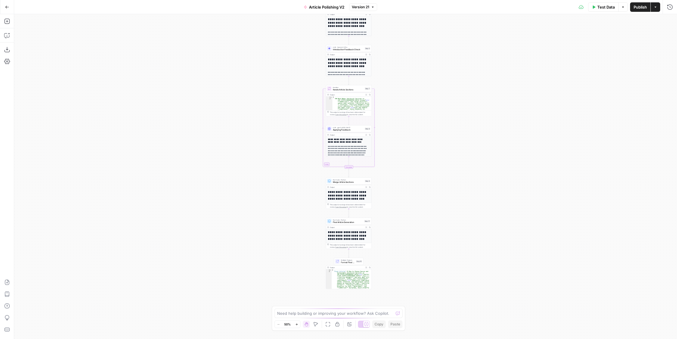
drag, startPoint x: 417, startPoint y: 184, endPoint x: 403, endPoint y: 144, distance: 42.4
click at [403, 144] on div "Workflow Input Settings Inputs LLM · GPT-4.1 Extract Article Structure Step 1 O…" at bounding box center [345, 176] width 663 height 325
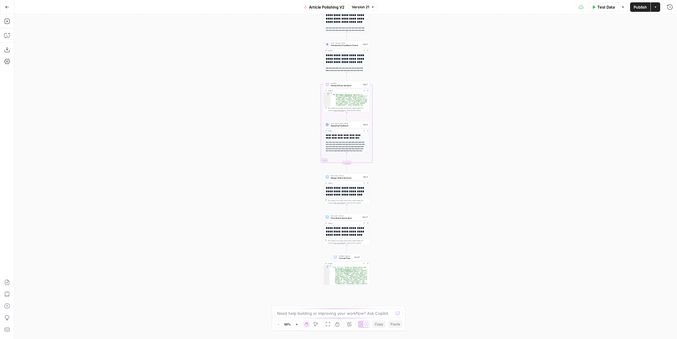
click at [11, 7] on button "Go Back" at bounding box center [7, 7] width 11 height 11
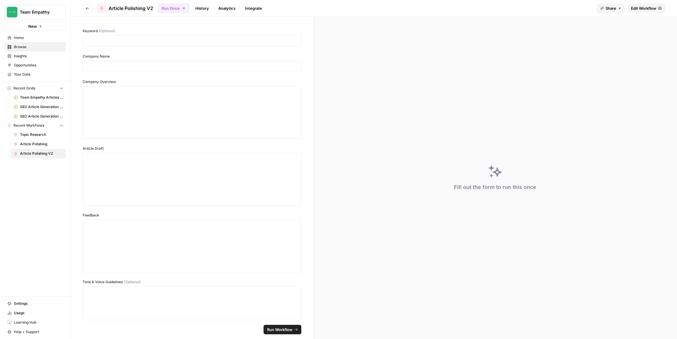
click at [86, 6] on icon "button" at bounding box center [88, 8] width 4 height 4
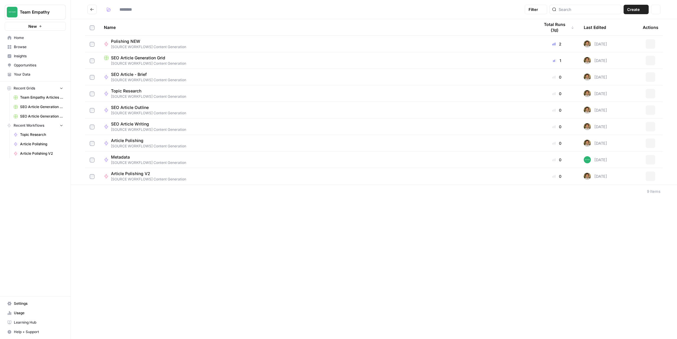
type input "**********"
click at [202, 45] on div "Polishing NEW [SOURCE WORKFLOWS] Content Generation" at bounding box center [317, 43] width 426 height 11
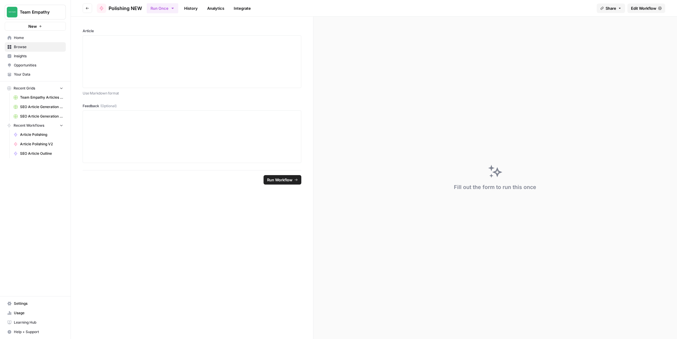
click at [631, 9] on span "Edit Workflow" at bounding box center [643, 8] width 25 height 6
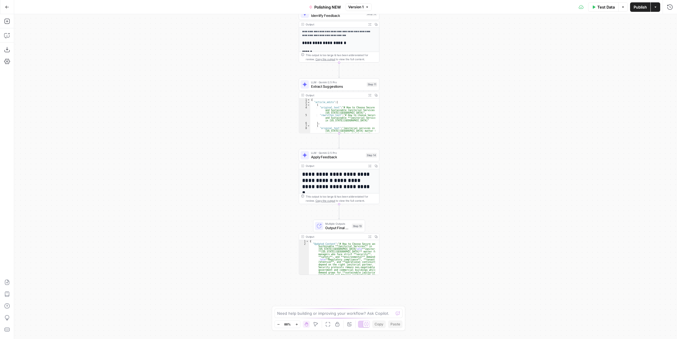
drag, startPoint x: 436, startPoint y: 155, endPoint x: 431, endPoint y: 125, distance: 30.2
click at [431, 125] on div "**********" at bounding box center [345, 176] width 663 height 325
click at [6, 8] on icon "button" at bounding box center [7, 7] width 4 height 4
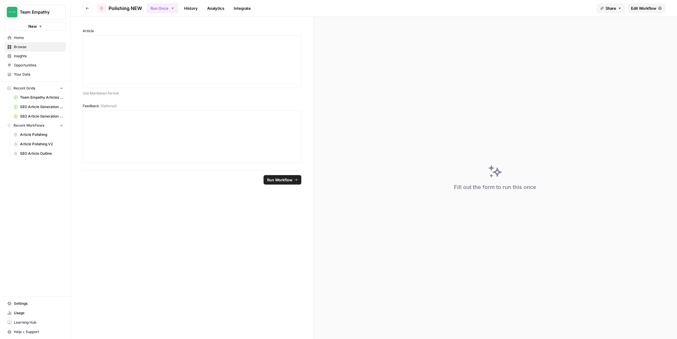
click at [88, 7] on icon "button" at bounding box center [88, 8] width 4 height 4
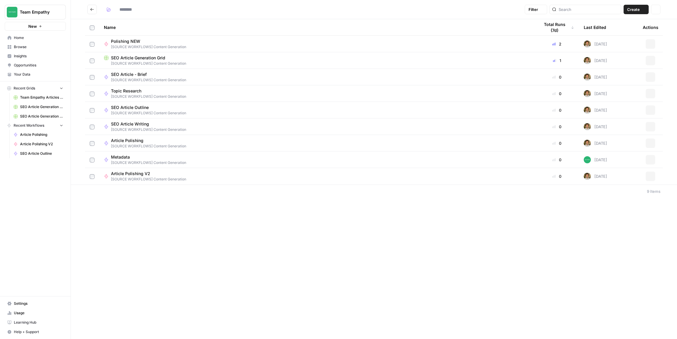
type input "**********"
click at [158, 62] on span "[SOURCE WORKFLOWS] Content Generation" at bounding box center [317, 63] width 426 height 5
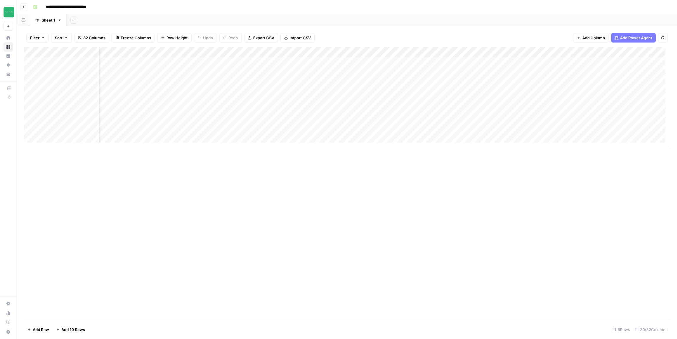
scroll to position [0, 628]
click at [27, 7] on button "Go back" at bounding box center [24, 7] width 8 height 8
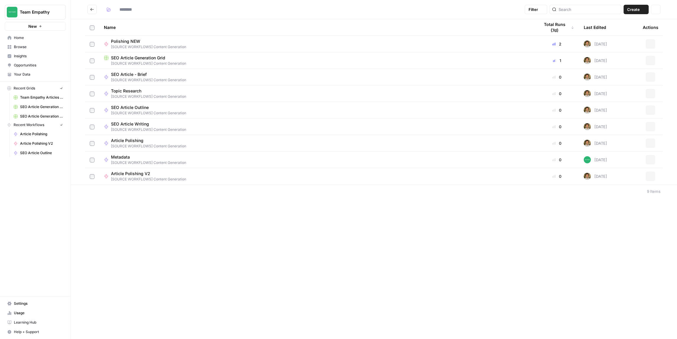
type input "**********"
click at [90, 146] on td at bounding box center [92, 143] width 14 height 16
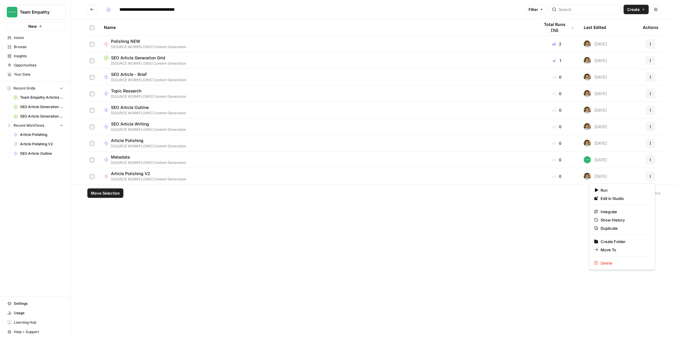
click at [648, 177] on button "Actions" at bounding box center [650, 175] width 9 height 9
click at [611, 259] on button "Delete" at bounding box center [622, 263] width 61 height 8
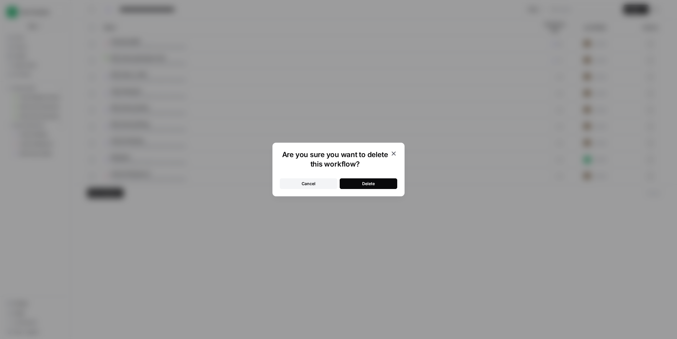
click at [392, 183] on button "Delete" at bounding box center [369, 183] width 58 height 11
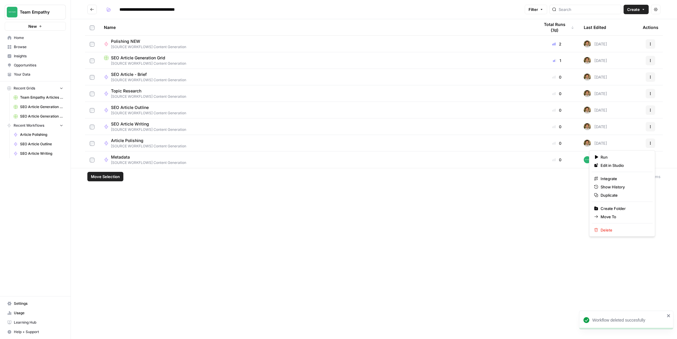
click at [649, 145] on button "Actions" at bounding box center [650, 142] width 9 height 9
click at [614, 227] on span "Delete" at bounding box center [623, 230] width 47 height 6
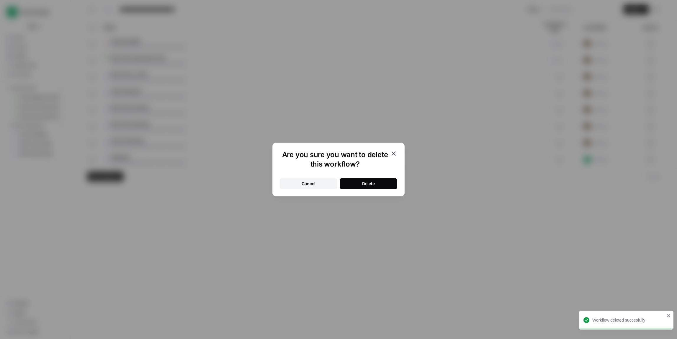
click at [386, 183] on button "Delete" at bounding box center [369, 183] width 58 height 11
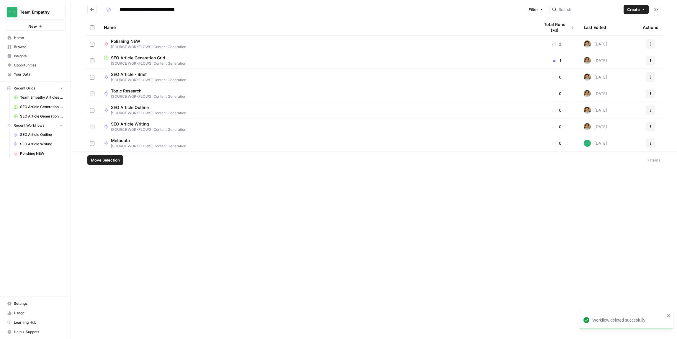
click at [309, 147] on div "Metadata [SOURCE WORKFLOWS] Content Generation" at bounding box center [317, 142] width 426 height 11
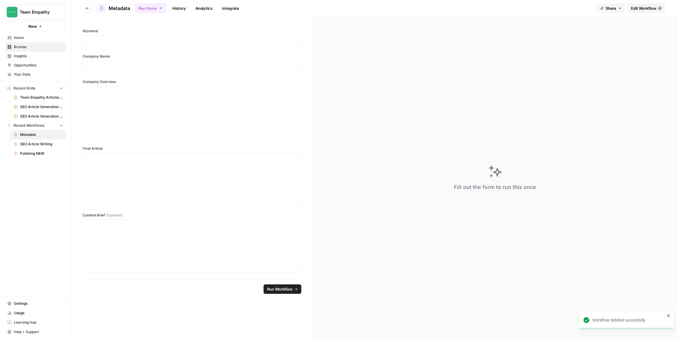
click at [638, 10] on span "Edit Workflow" at bounding box center [643, 8] width 25 height 6
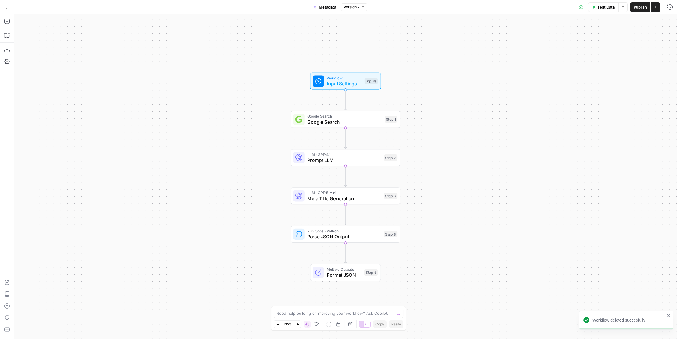
click at [360, 5] on button "Version 2" at bounding box center [354, 7] width 27 height 8
click at [377, 44] on button "Version 1 about [DATE] by [PERSON_NAME]" at bounding box center [390, 38] width 94 height 14
click at [356, 6] on icon "button" at bounding box center [357, 7] width 4 height 4
click at [348, 7] on span "Version 2" at bounding box center [351, 6] width 16 height 5
click at [365, 39] on div "about [DATE] by [PERSON_NAME]" at bounding box center [391, 40] width 90 height 5
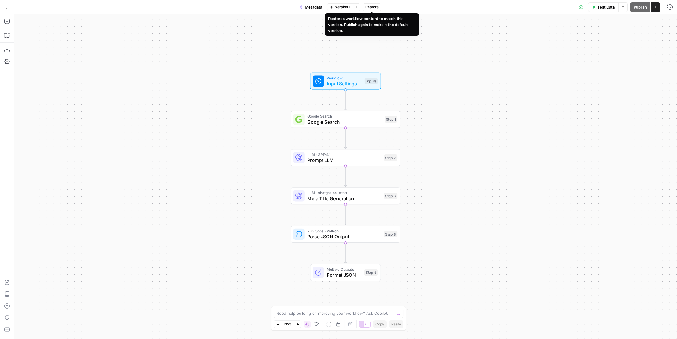
click at [374, 8] on span "Restore" at bounding box center [371, 6] width 13 height 5
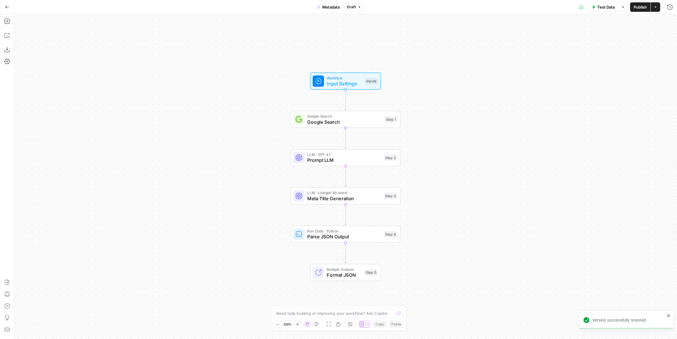
click at [634, 9] on span "Publish" at bounding box center [639, 7] width 13 height 6
click at [11, 9] on button "Go Back" at bounding box center [7, 7] width 11 height 11
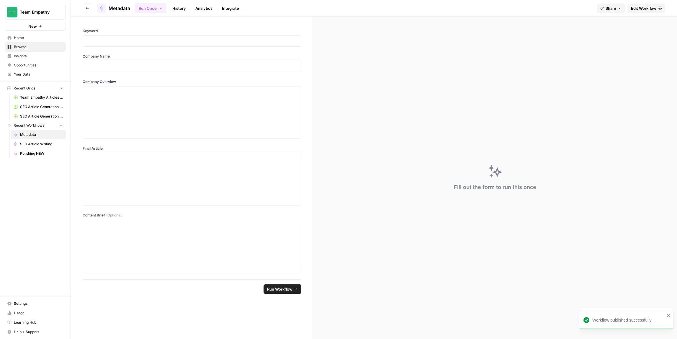
click at [89, 8] on span "Go back" at bounding box center [89, 8] width 0 height 0
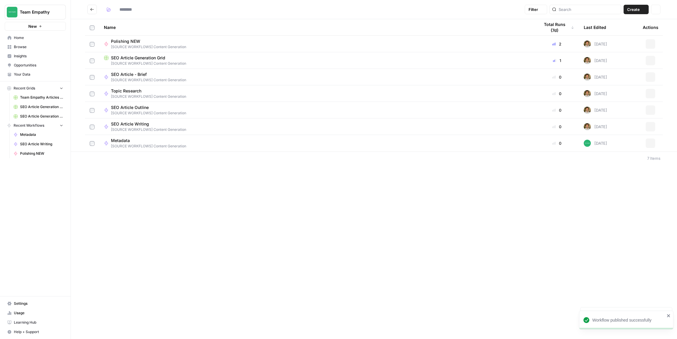
type input "**********"
